Goal: Task Accomplishment & Management: Manage account settings

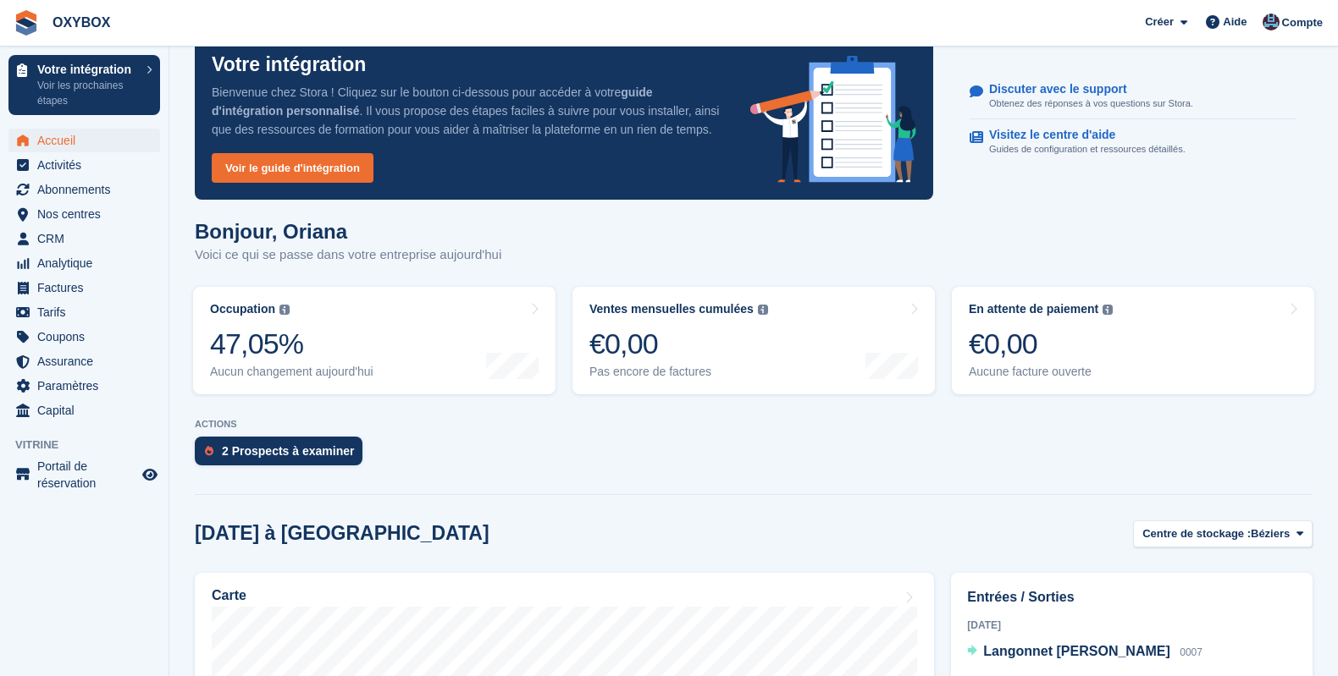
scroll to position [51, 0]
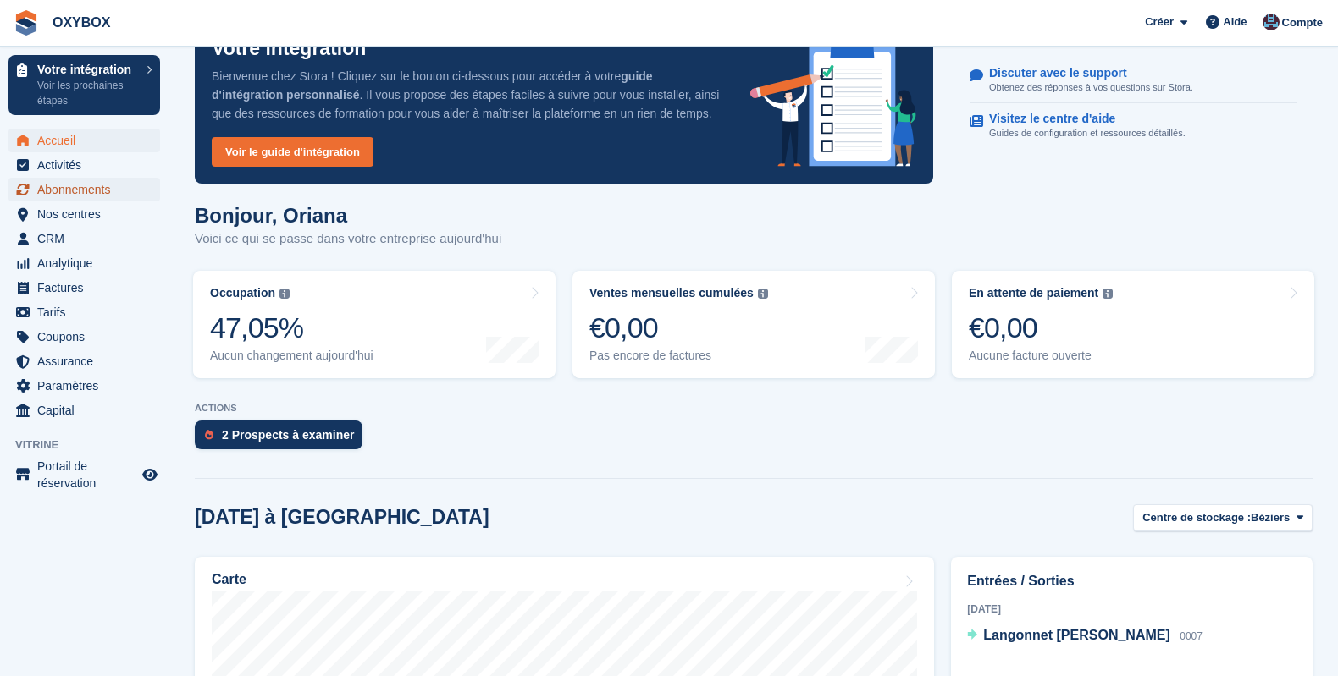
click at [62, 189] on span "Abonnements" at bounding box center [88, 190] width 102 height 24
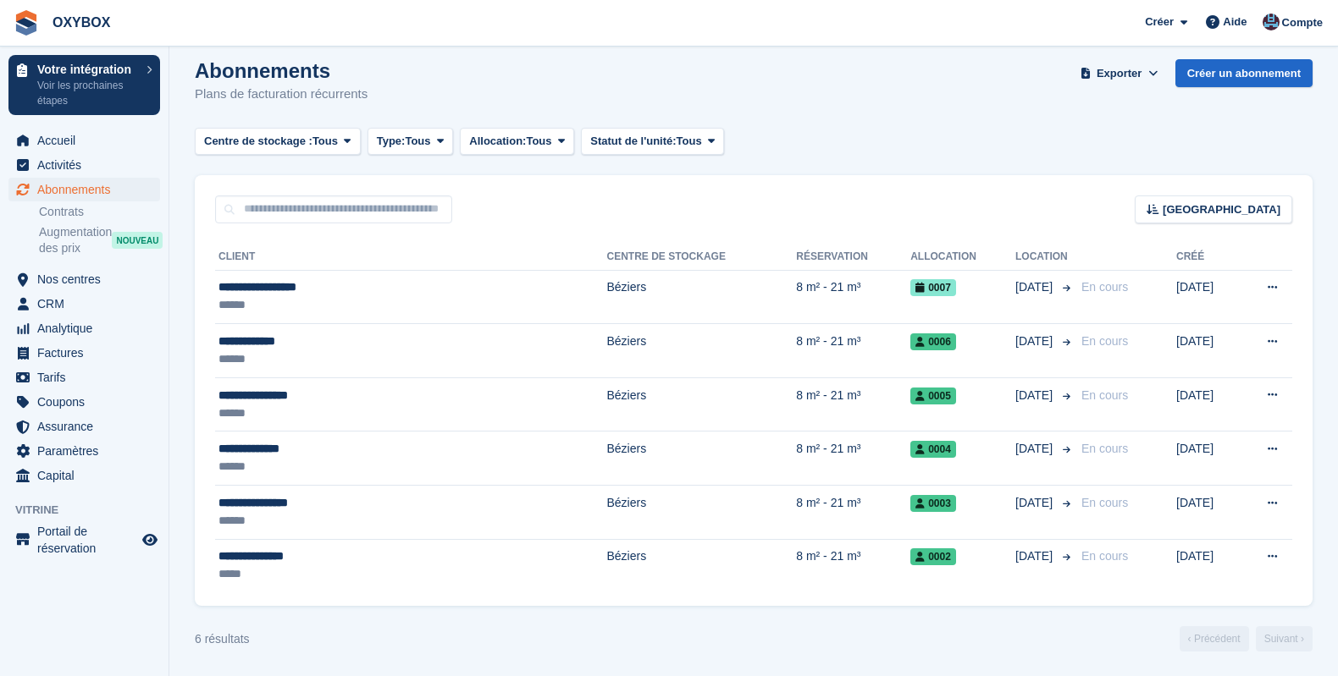
scroll to position [14, 0]
click at [74, 326] on span "Analytique" at bounding box center [88, 329] width 102 height 24
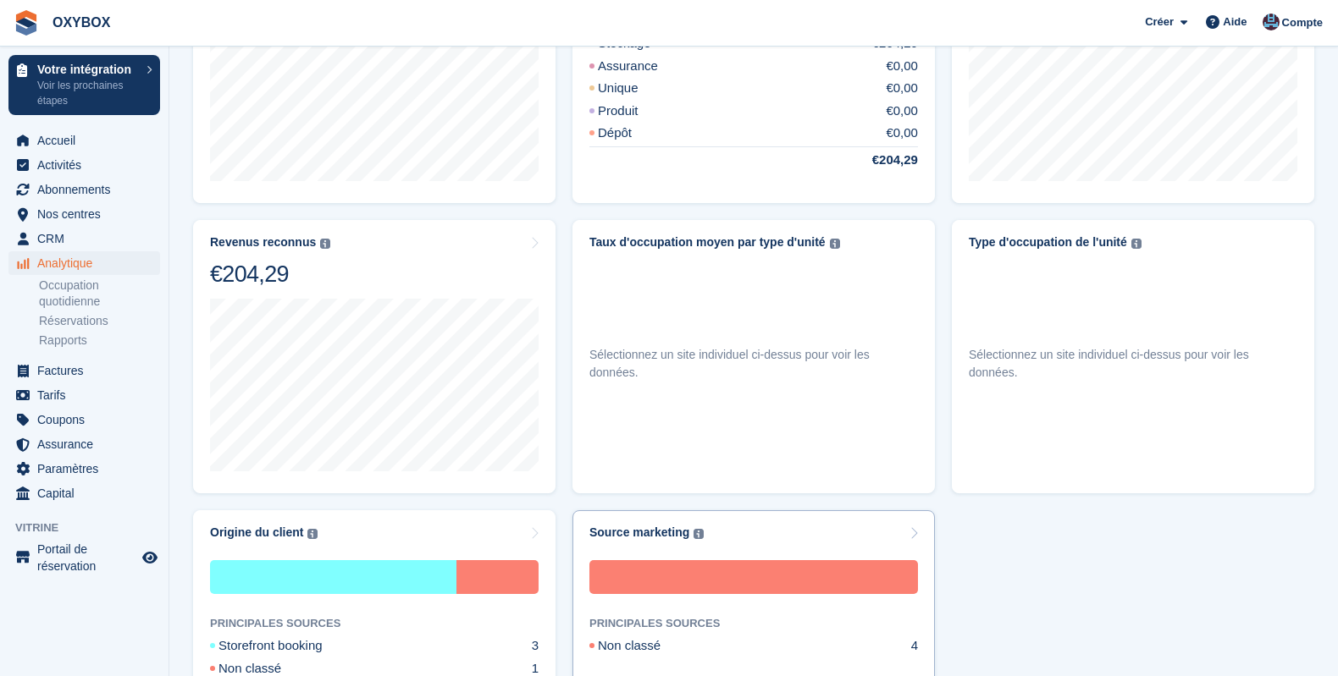
scroll to position [797, 0]
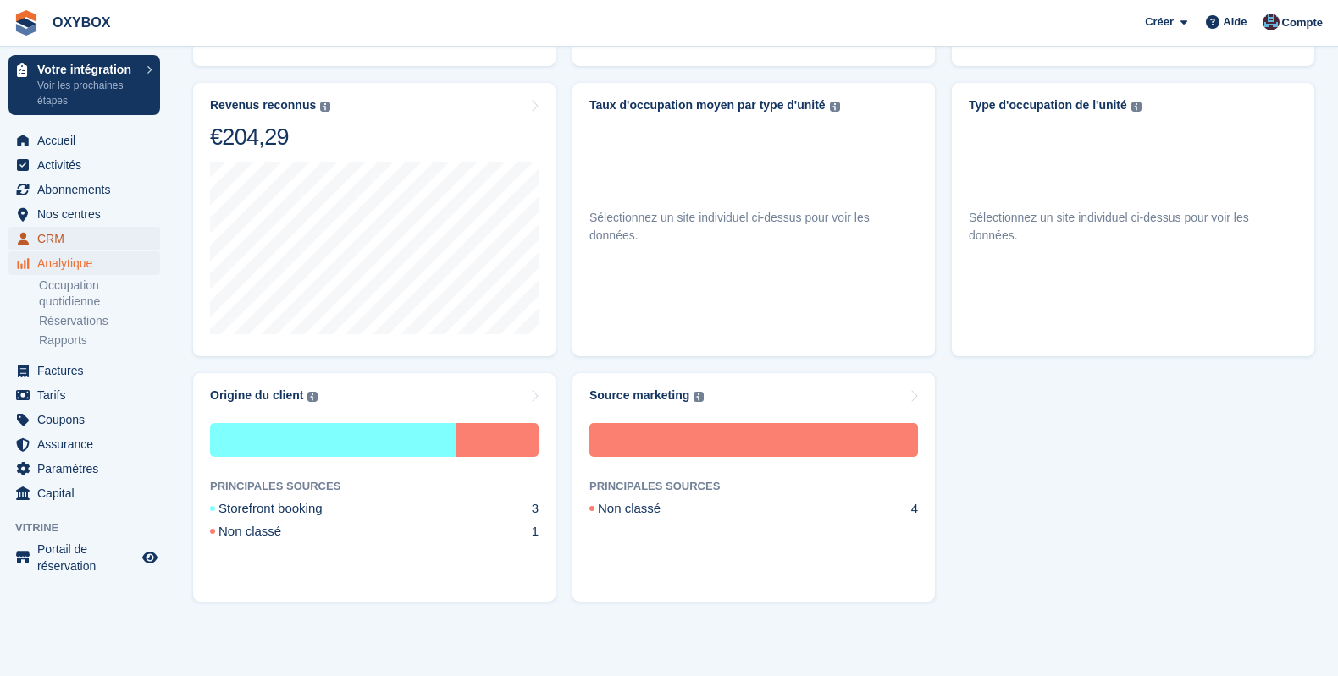
click at [78, 234] on span "CRM" at bounding box center [88, 239] width 102 height 24
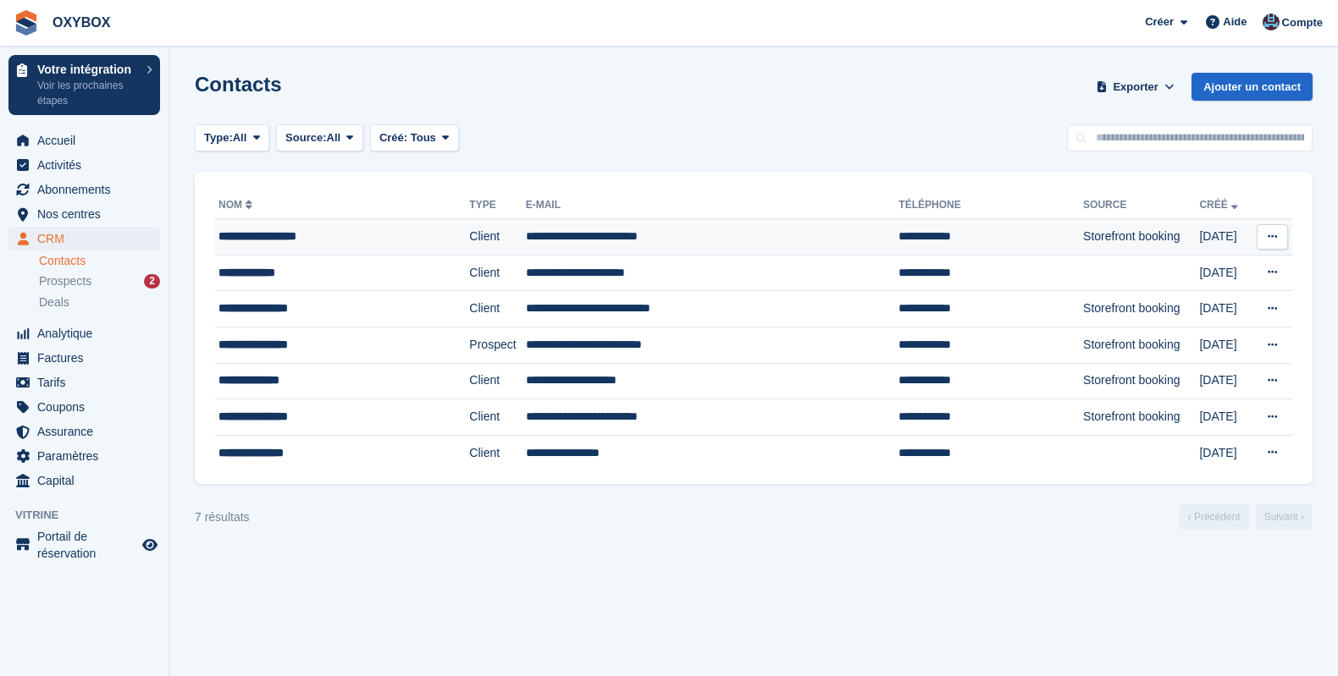
click at [318, 231] on div "**********" at bounding box center [322, 237] width 208 height 18
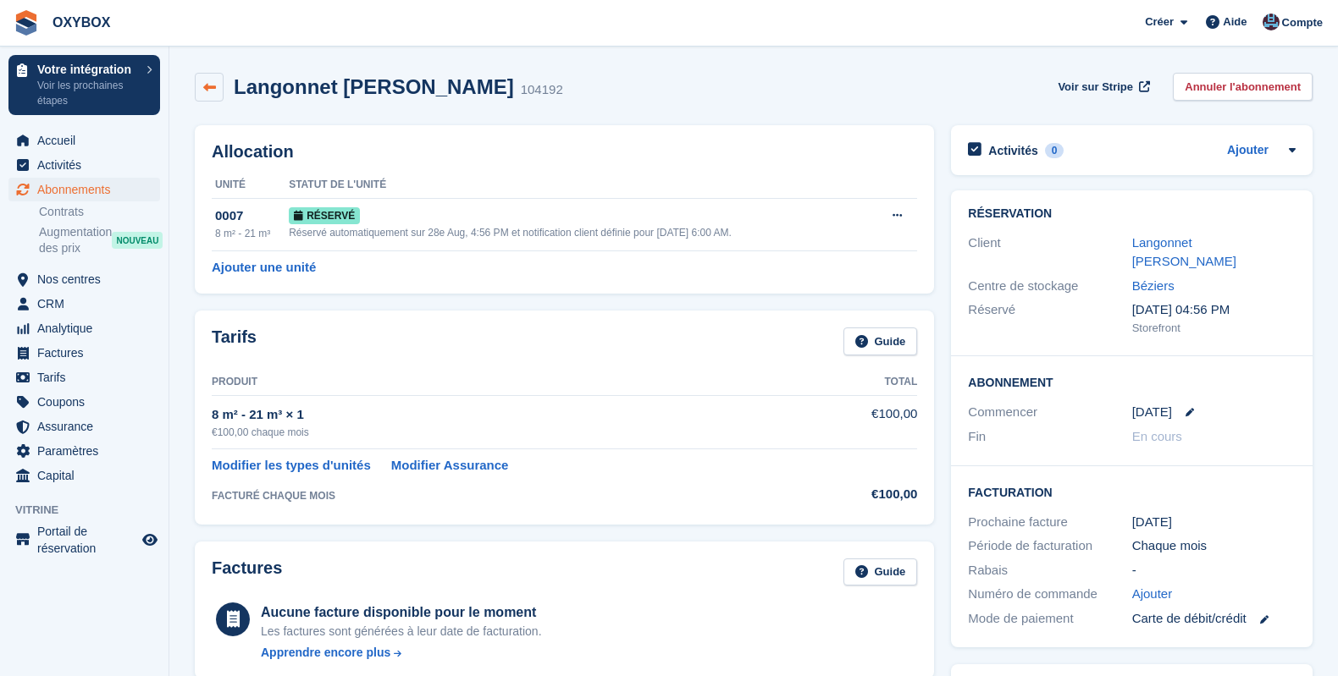
click at [206, 84] on icon at bounding box center [209, 87] width 13 height 13
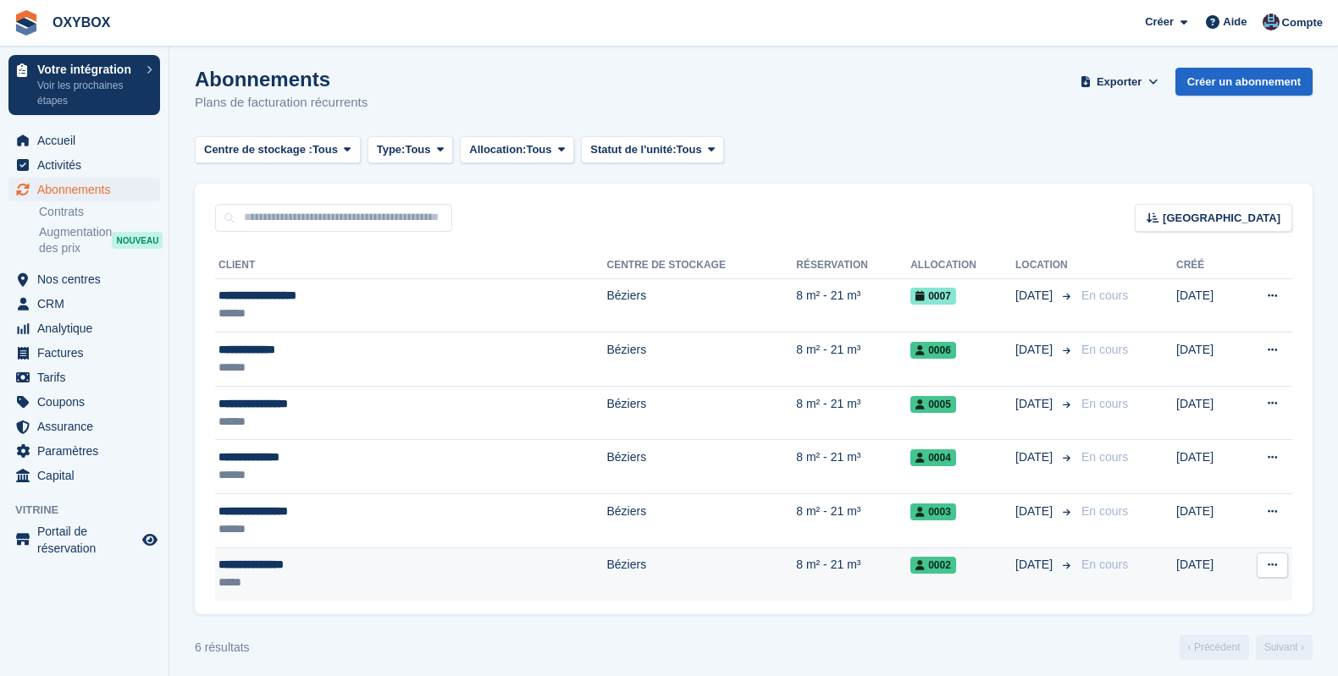
scroll to position [14, 0]
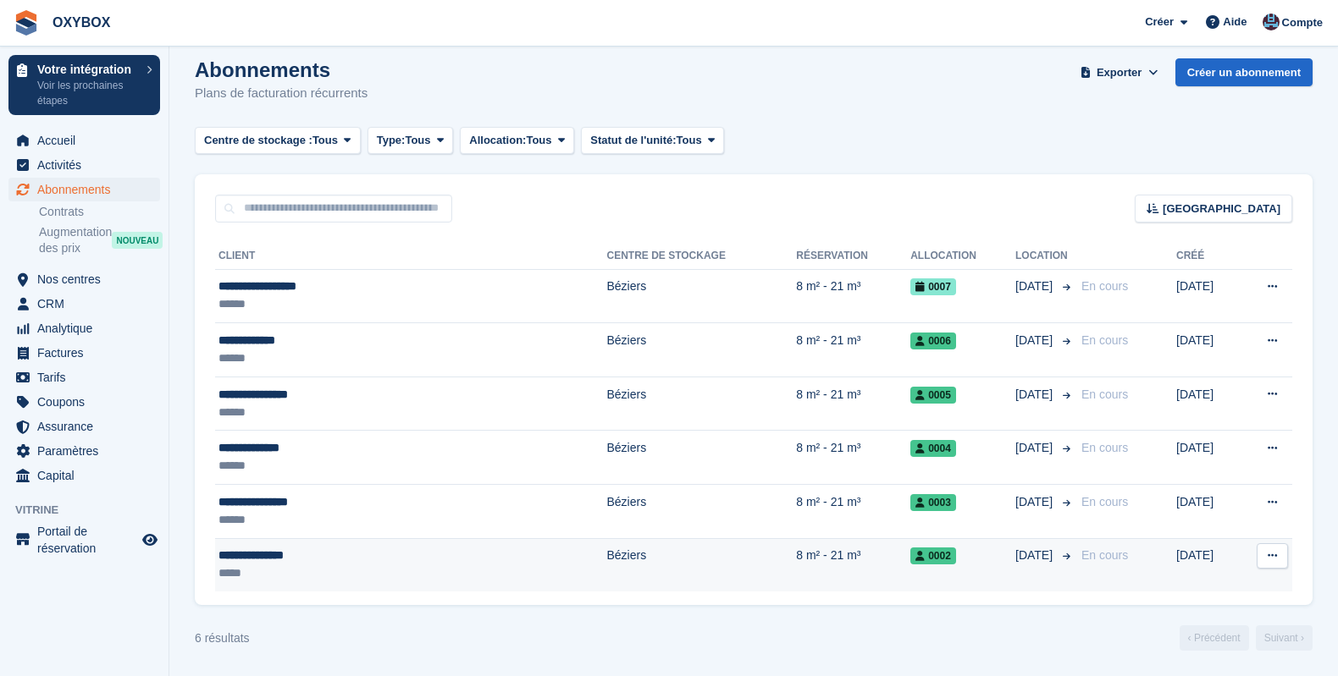
click at [370, 551] on div "**********" at bounding box center [339, 556] width 242 height 18
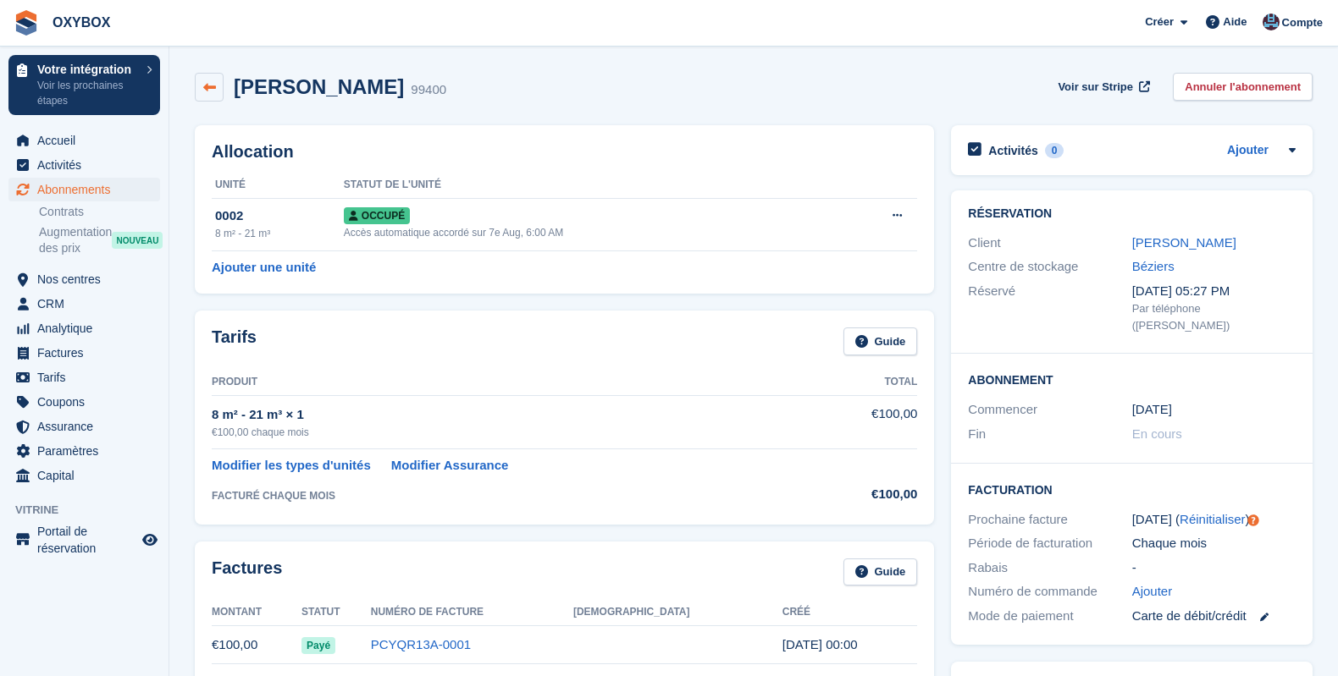
click at [204, 89] on icon at bounding box center [209, 87] width 13 height 13
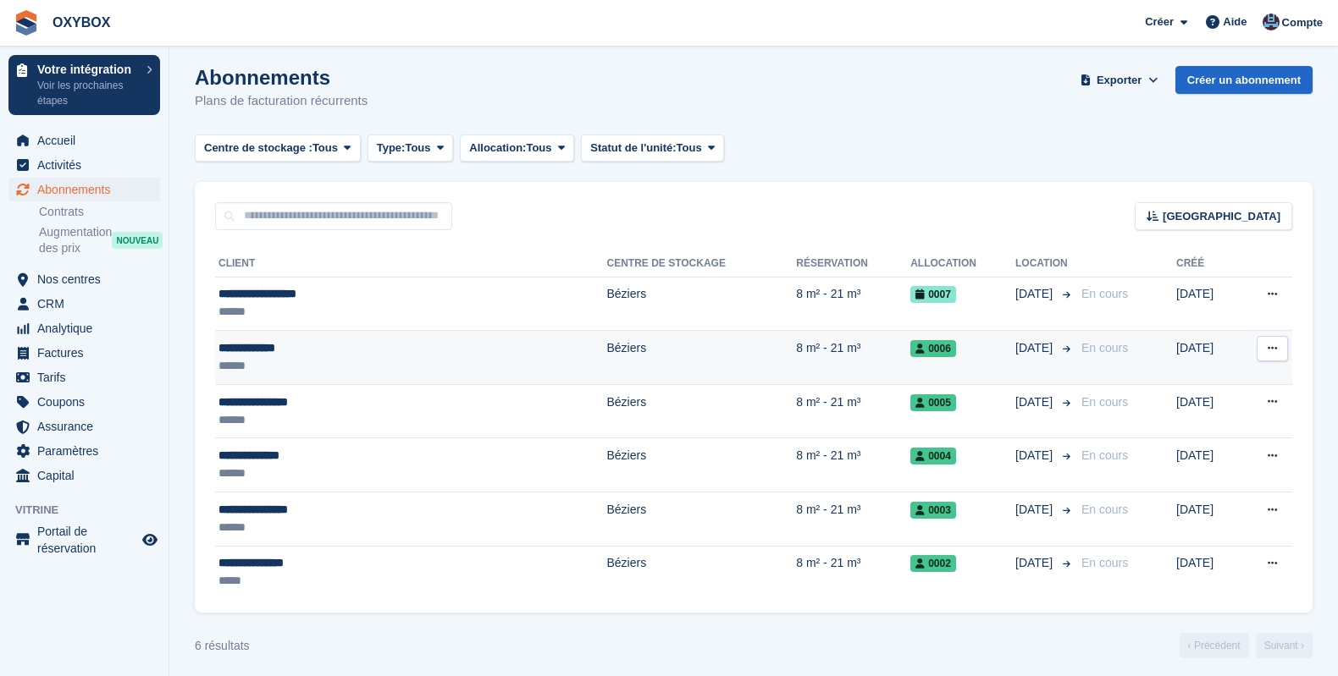
scroll to position [14, 0]
